Goal: Find contact information

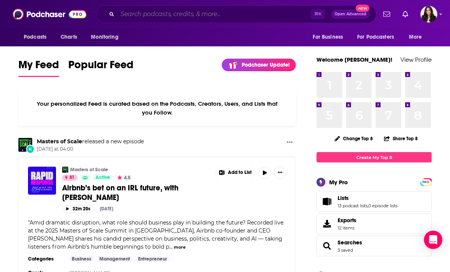
click at [168, 18] on input "Search podcasts, credits, & more..." at bounding box center [213, 14] width 193 height 12
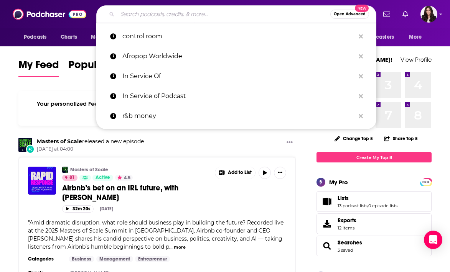
click at [172, 15] on input "Search podcasts, credits, & more..." at bounding box center [223, 14] width 213 height 12
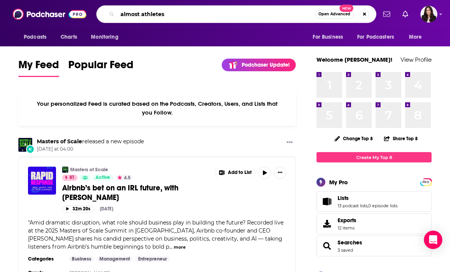
type input "almost athletes"
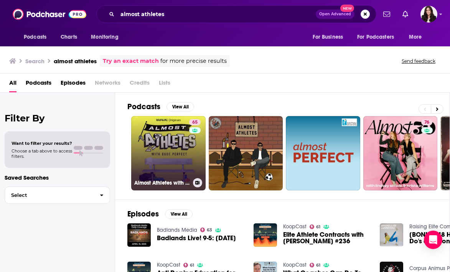
click at [172, 170] on link "65 Almost Athletes with Dude Perfect" at bounding box center [168, 153] width 74 height 74
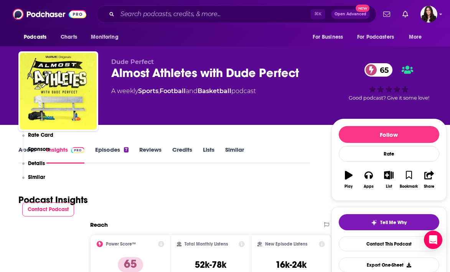
scroll to position [177, 0]
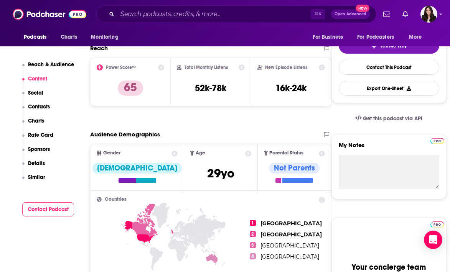
click at [40, 108] on p "Contacts" at bounding box center [39, 107] width 22 height 7
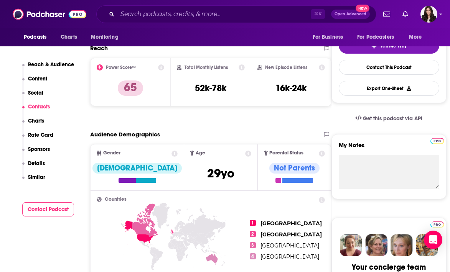
scroll to position [514, 0]
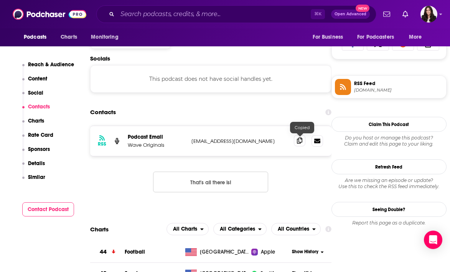
click at [300, 142] on icon at bounding box center [299, 141] width 5 height 6
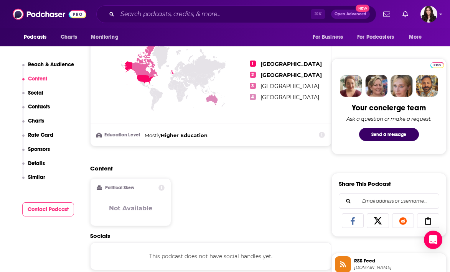
scroll to position [0, 0]
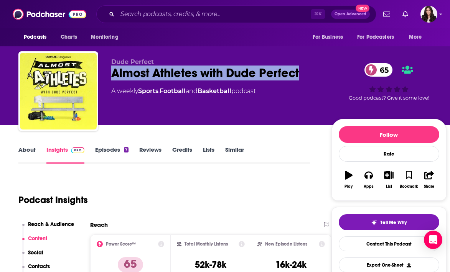
drag, startPoint x: 310, startPoint y: 74, endPoint x: 112, endPoint y: 73, distance: 198.0
click at [111, 73] on div "Almost Athletes with Dude Perfect 65" at bounding box center [215, 73] width 208 height 15
copy h2 "Almost Athletes with Dude Perfect"
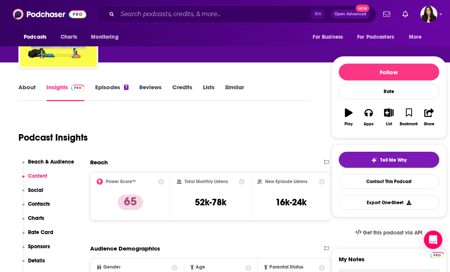
scroll to position [61, 0]
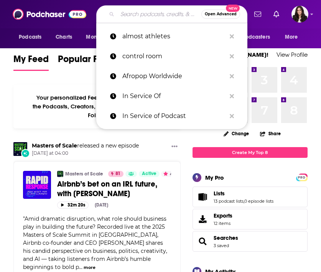
click at [134, 13] on input "Search podcasts, credits, & more..." at bounding box center [159, 14] width 84 height 12
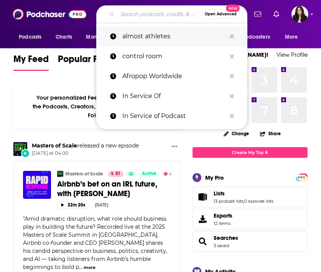
click at [132, 41] on p "almost athletes" at bounding box center [174, 36] width 104 height 20
type input "almost athletes"
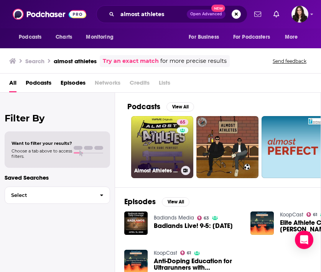
click at [155, 147] on link "65 Almost Athletes with Dude Perfect" at bounding box center [162, 147] width 62 height 62
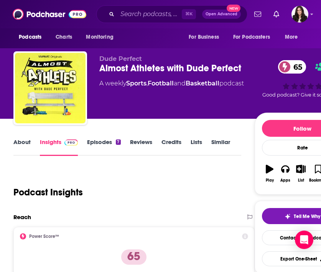
scroll to position [578, 0]
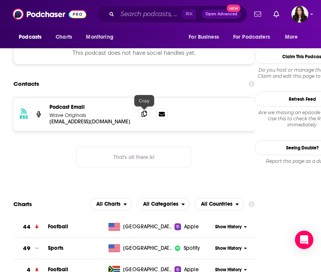
click at [147, 115] on icon at bounding box center [144, 114] width 5 height 6
